Goal: Transaction & Acquisition: Purchase product/service

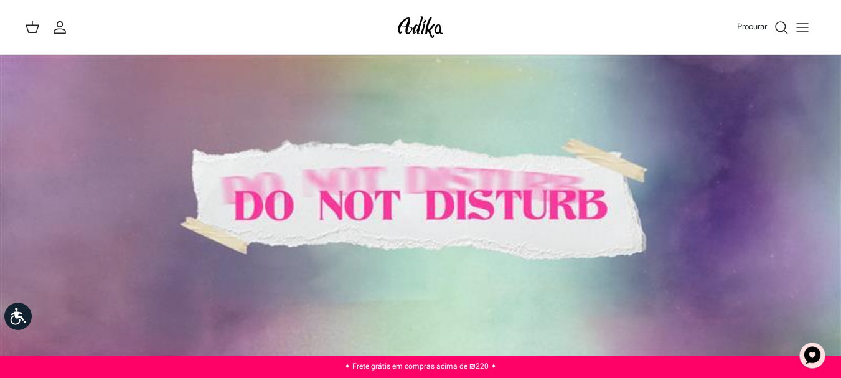
drag, startPoint x: 518, startPoint y: 205, endPoint x: 510, endPoint y: 200, distance: 10.4
click at [515, 205] on div at bounding box center [420, 206] width 841 height 302
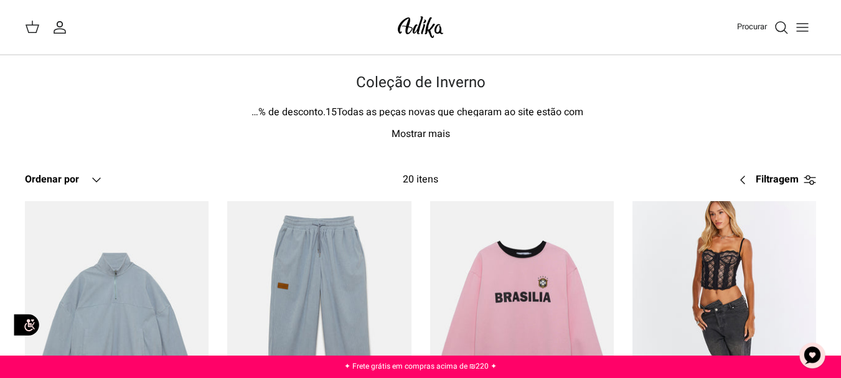
click at [776, 27] on icon "Procurar" at bounding box center [780, 27] width 15 height 15
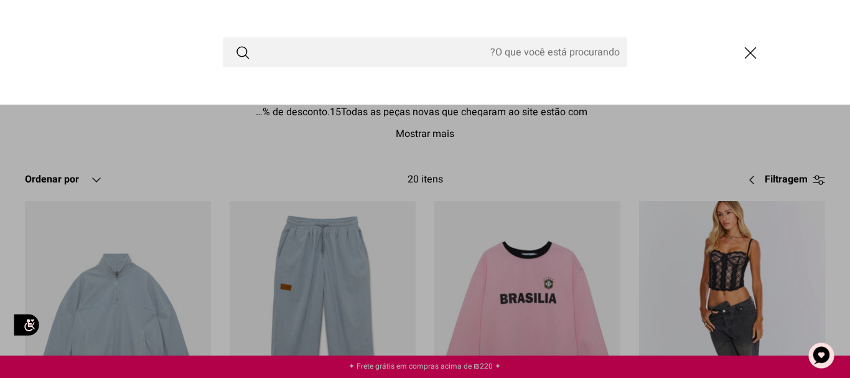
click at [582, 54] on input "Pesquisar Loja" at bounding box center [425, 52] width 404 height 30
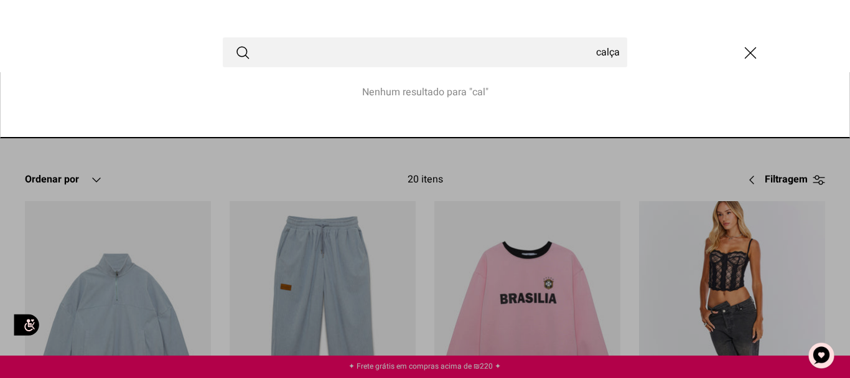
type input "calça"
click at [235, 44] on button "Enviar" at bounding box center [242, 52] width 15 height 16
